Goal: Information Seeking & Learning: Learn about a topic

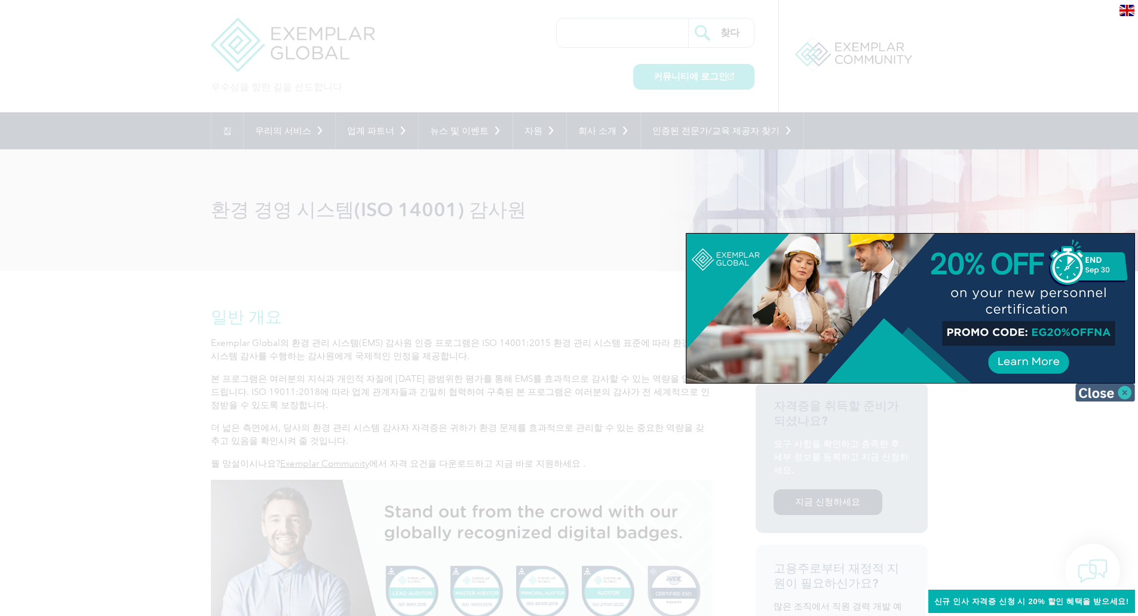
click at [1094, 393] on img at bounding box center [1105, 393] width 60 height 18
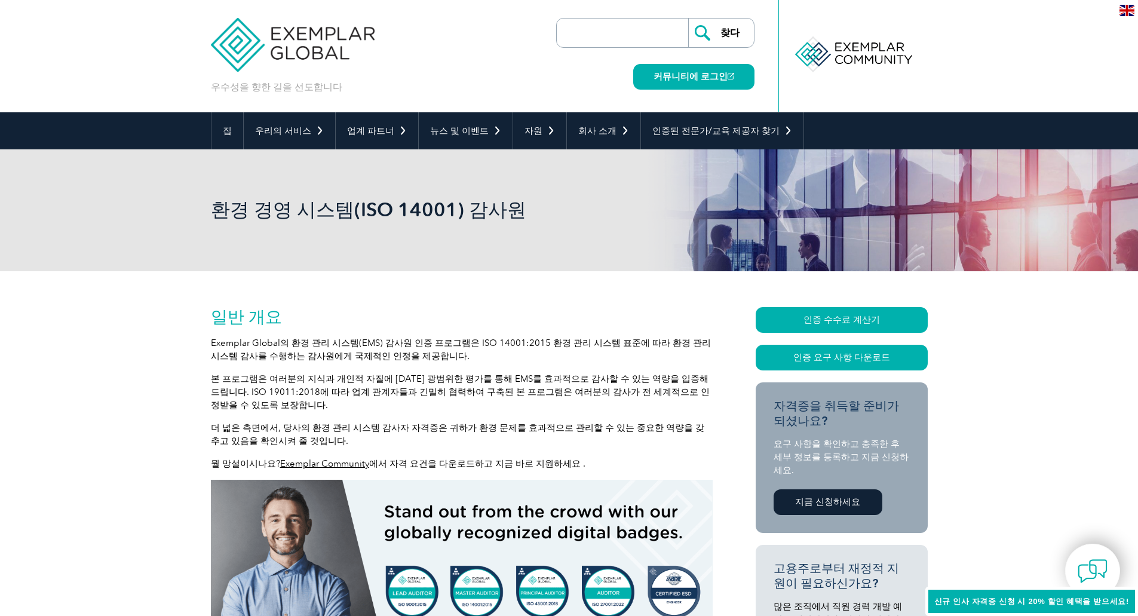
click at [673, 380] on font "본 프로그램은 여러분의 지식과 개인적 자질에 [DATE] 광범위한 평가를 통해 EMS를 효과적으로 감사할 수 있는 역량을 입증해 드립니다. I…" at bounding box center [460, 391] width 499 height 37
click at [136, 246] on div "환경 경영 시스템(ISO 14001) 감사원" at bounding box center [569, 210] width 1138 height 122
drag, startPoint x: 212, startPoint y: 304, endPoint x: 669, endPoint y: 148, distance: 483.5
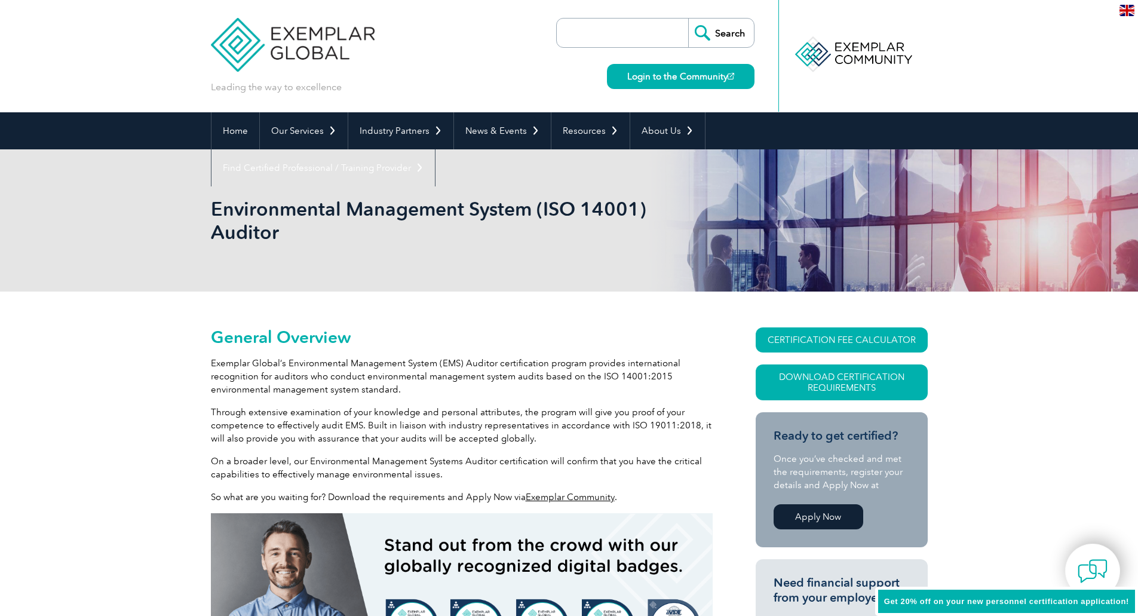
drag, startPoint x: 292, startPoint y: 233, endPoint x: 202, endPoint y: 232, distance: 90.2
click at [202, 232] on div "Environmental Management System (ISO 14001) Auditor" at bounding box center [569, 220] width 1138 height 142
click at [258, 238] on h1 "Environmental Management System (ISO 14001) Auditor" at bounding box center [440, 220] width 459 height 47
drag, startPoint x: 278, startPoint y: 232, endPoint x: 265, endPoint y: 235, distance: 13.5
click at [216, 230] on h1 "Environmental Management System (ISO 14001) Auditor" at bounding box center [440, 220] width 459 height 47
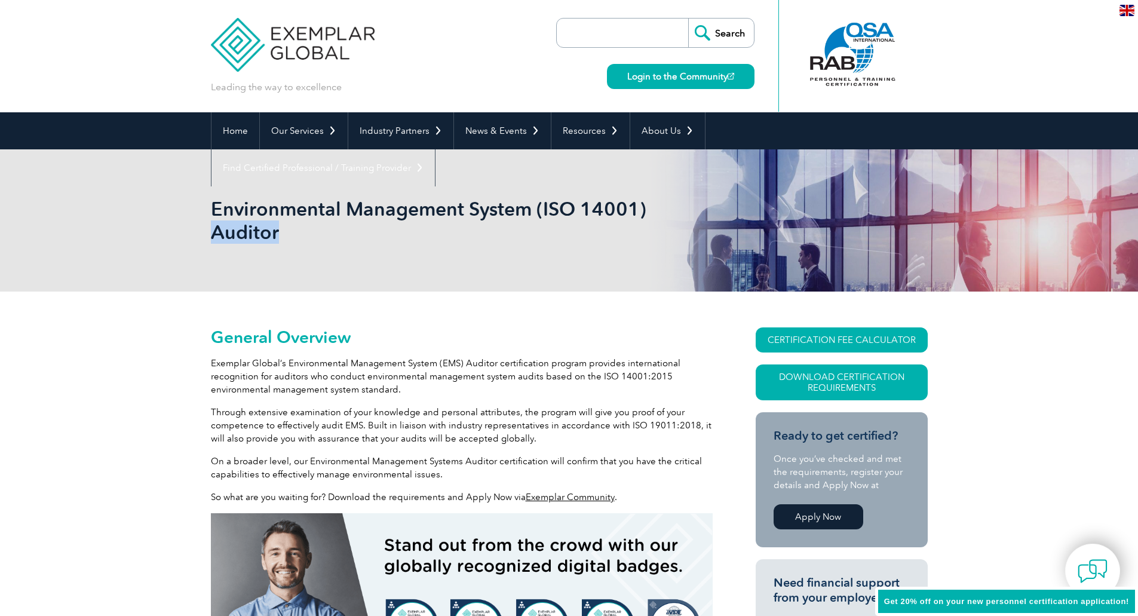
copy h1 "Auditor"
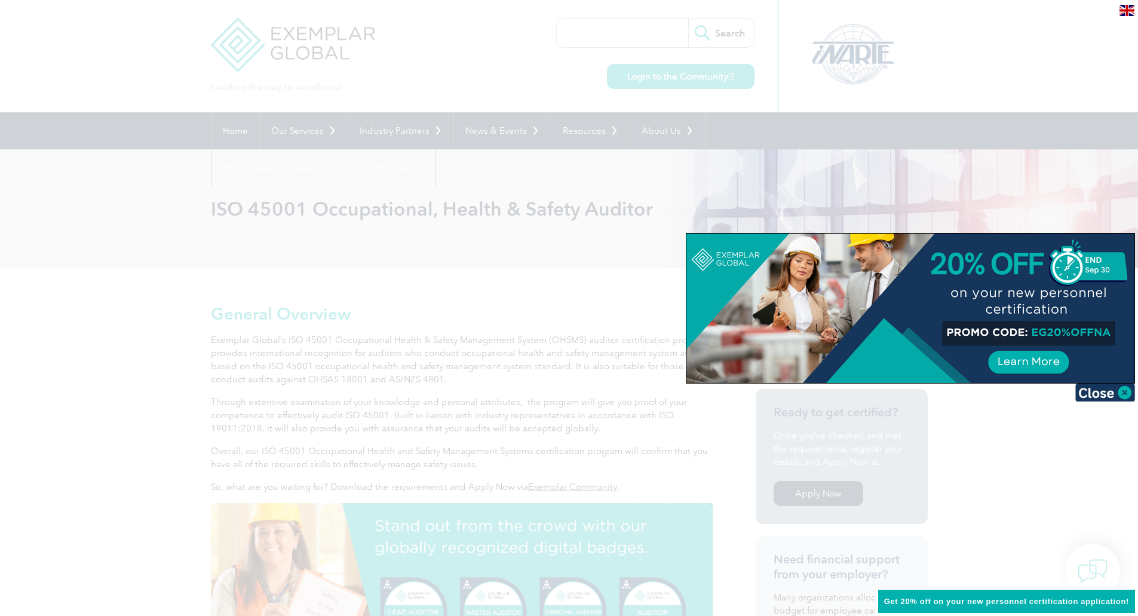
drag, startPoint x: 214, startPoint y: 258, endPoint x: 317, endPoint y: 235, distance: 105.2
click at [218, 258] on div at bounding box center [569, 308] width 1138 height 616
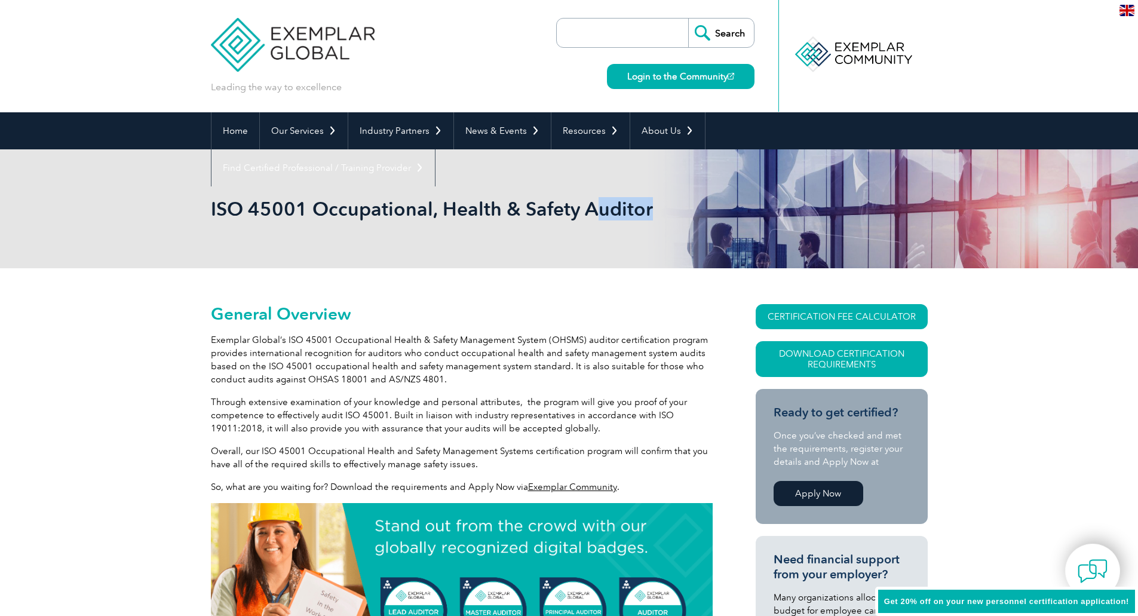
drag, startPoint x: 587, startPoint y: 212, endPoint x: 644, endPoint y: 211, distance: 56.8
click at [644, 211] on h1 "ISO 45001 Occupational, Health & Safety Auditor" at bounding box center [440, 208] width 459 height 23
click at [582, 226] on div "ISO 45001 Occupational, Health & Safety Auditor" at bounding box center [569, 208] width 717 height 119
drag, startPoint x: 584, startPoint y: 211, endPoint x: 648, endPoint y: 210, distance: 63.3
click at [648, 210] on h1 "ISO 45001 Occupational, Health & Safety Auditor" at bounding box center [440, 208] width 459 height 23
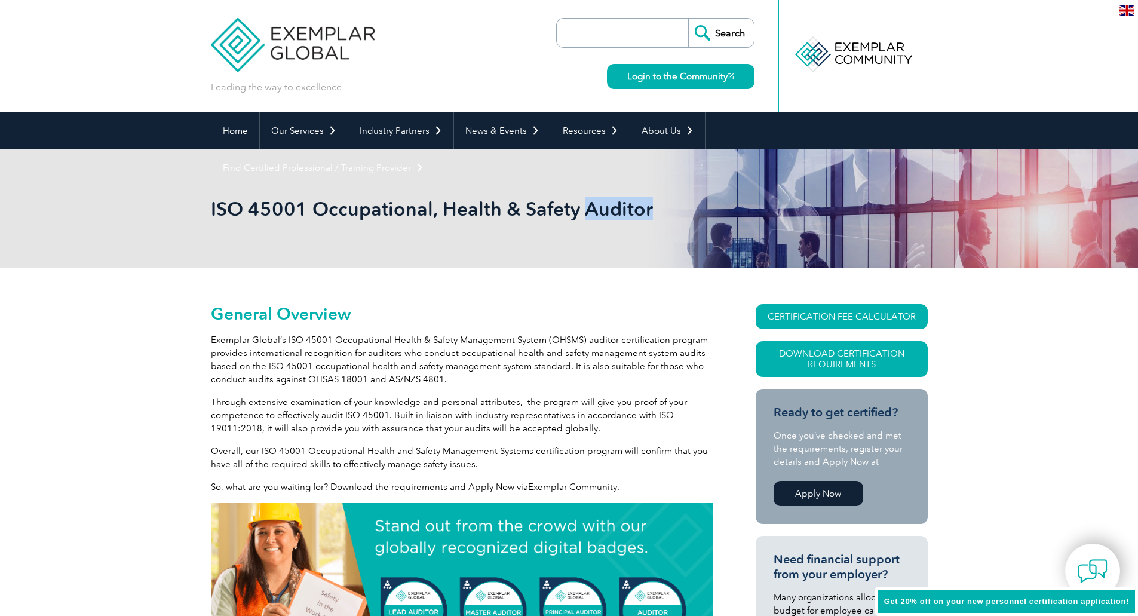
copy h1 "Auditor"
